Goal: Task Accomplishment & Management: Use online tool/utility

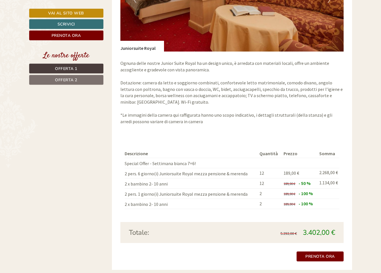
scroll to position [520, 0]
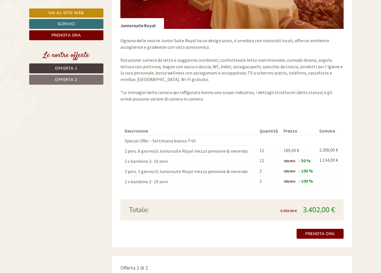
click at [163, 156] on td "2 x bambino 2- 10 anni" at bounding box center [191, 161] width 133 height 10
click at [176, 156] on td "2 x bambino 2- 10 anni" at bounding box center [191, 161] width 133 height 10
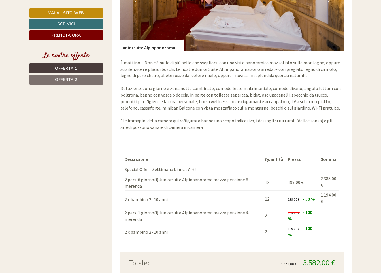
scroll to position [954, 0]
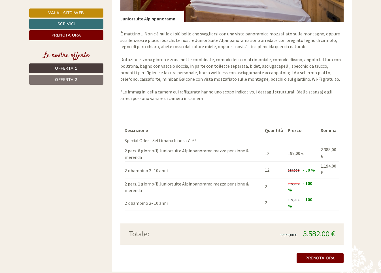
click at [163, 164] on td "2 x bambino 2- 10 anni" at bounding box center [194, 170] width 138 height 17
click at [169, 164] on td "2 x bambino 2- 10 anni" at bounding box center [194, 170] width 138 height 17
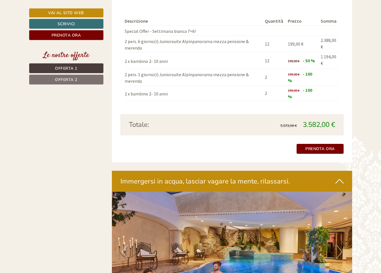
scroll to position [1098, 0]
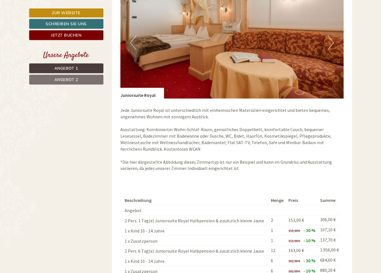
scroll to position [405, 0]
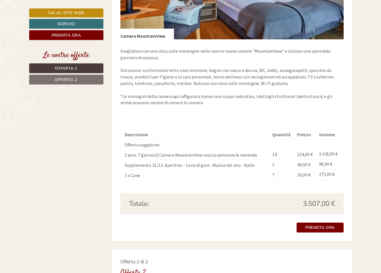
scroll to position [520, 0]
